Goal: Navigation & Orientation: Find specific page/section

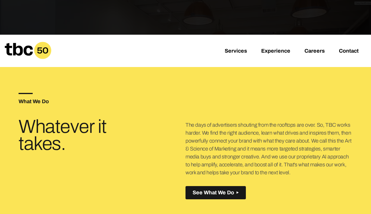
scroll to position [151, 0]
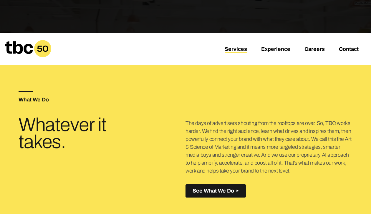
click at [237, 50] on link "Services" at bounding box center [235, 49] width 22 height 7
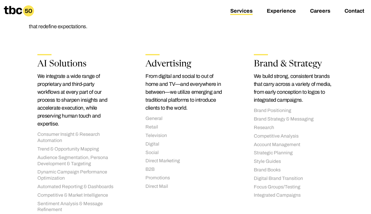
scroll to position [106, 0]
